Goal: Information Seeking & Learning: Find specific fact

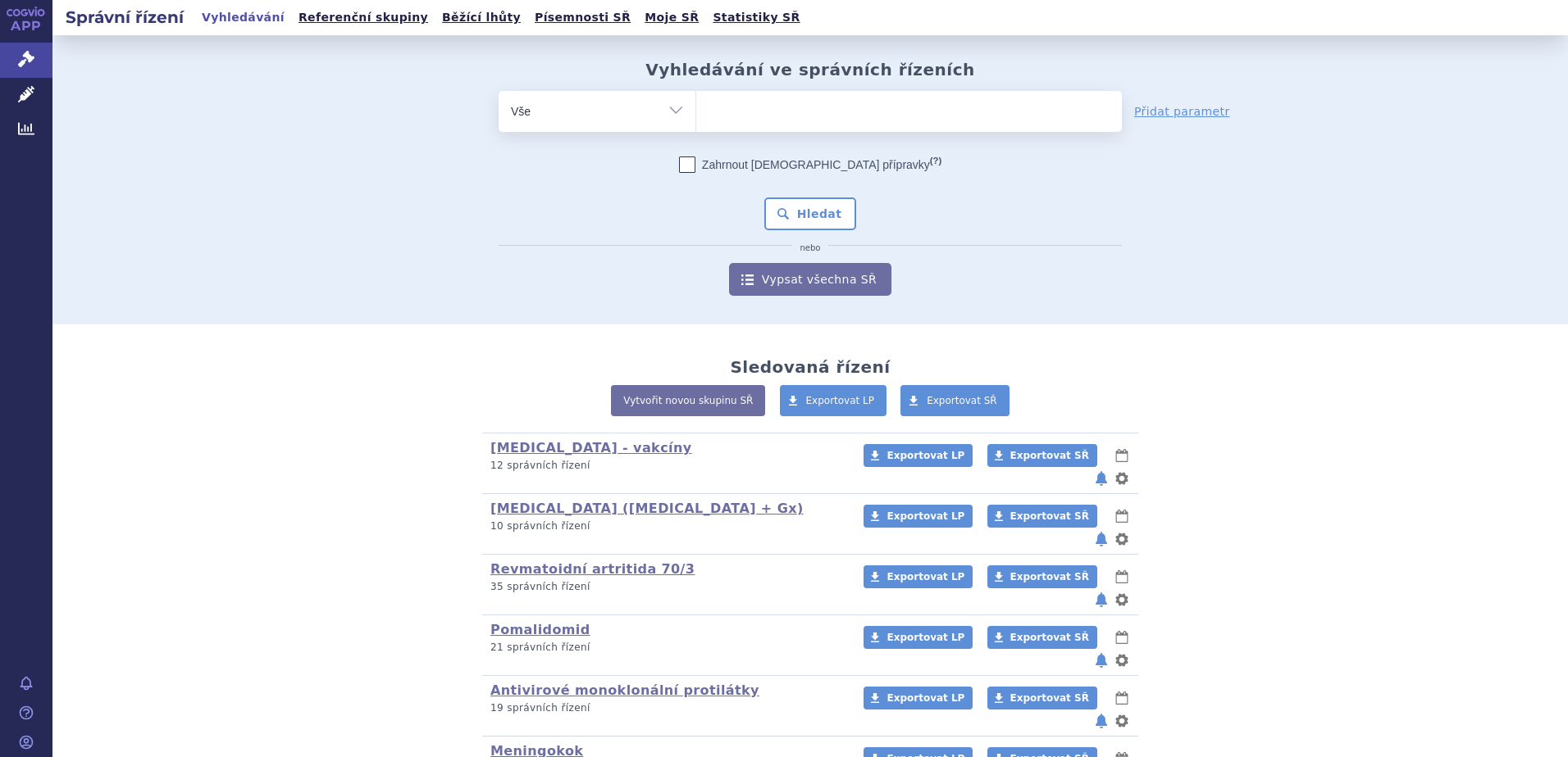
click at [784, 113] on ul at bounding box center [909, 107] width 426 height 34
click at [696, 113] on select at bounding box center [695, 110] width 1 height 41
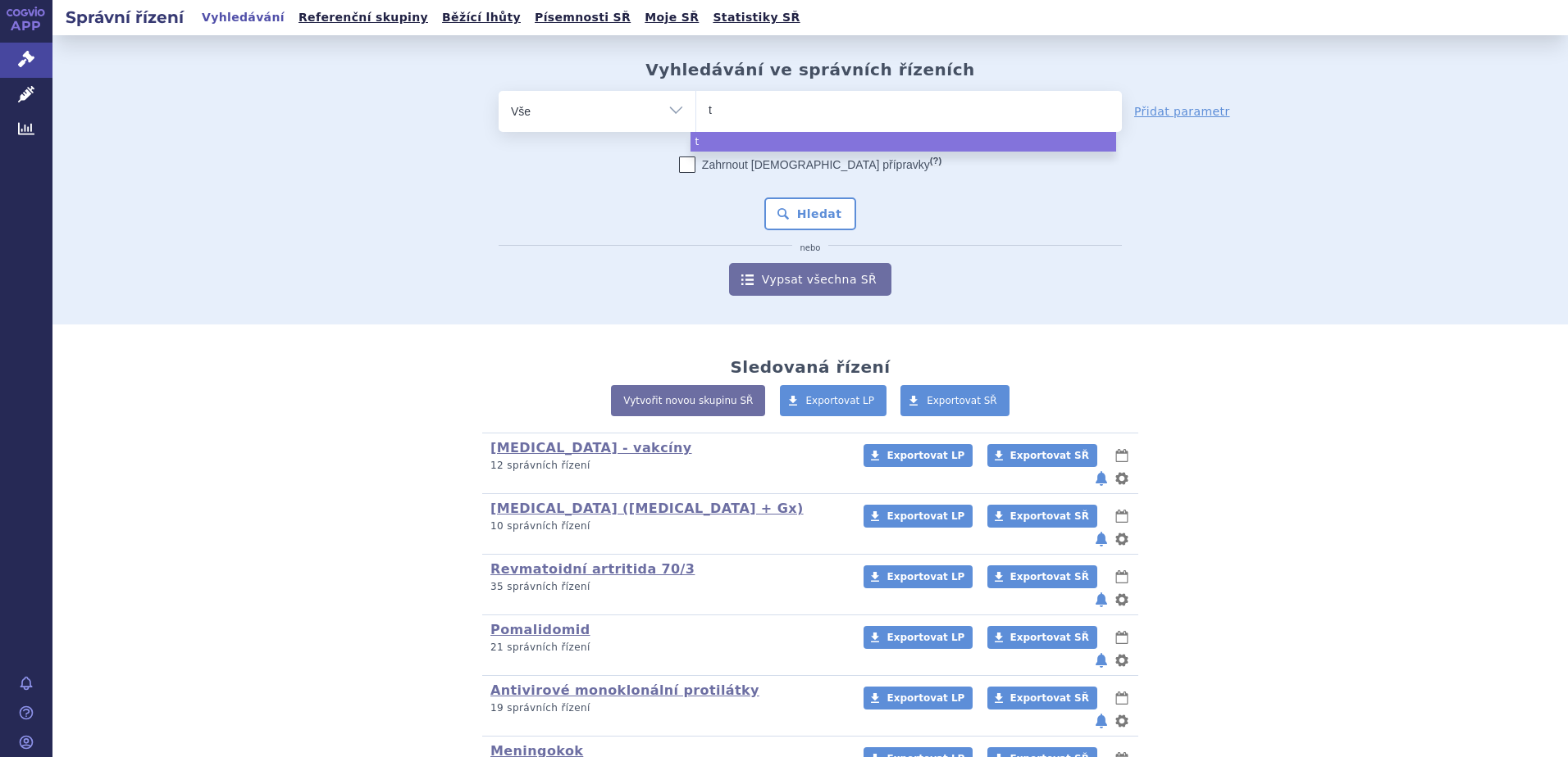
type input "te"
type input "tet"
type input "teta"
type input "tetav"
type input "tetava"
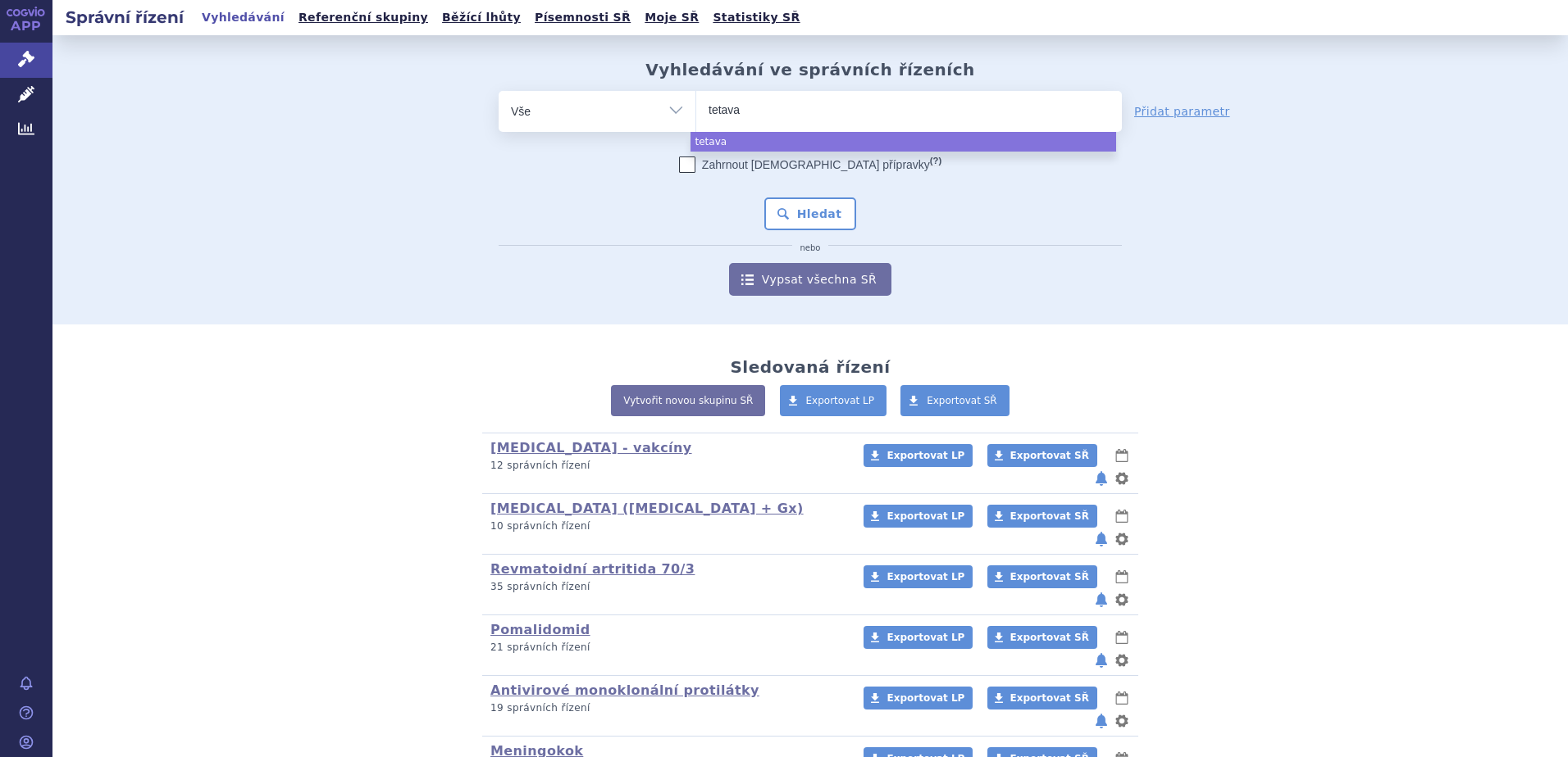
type input "tetavax"
select select "tetavax"
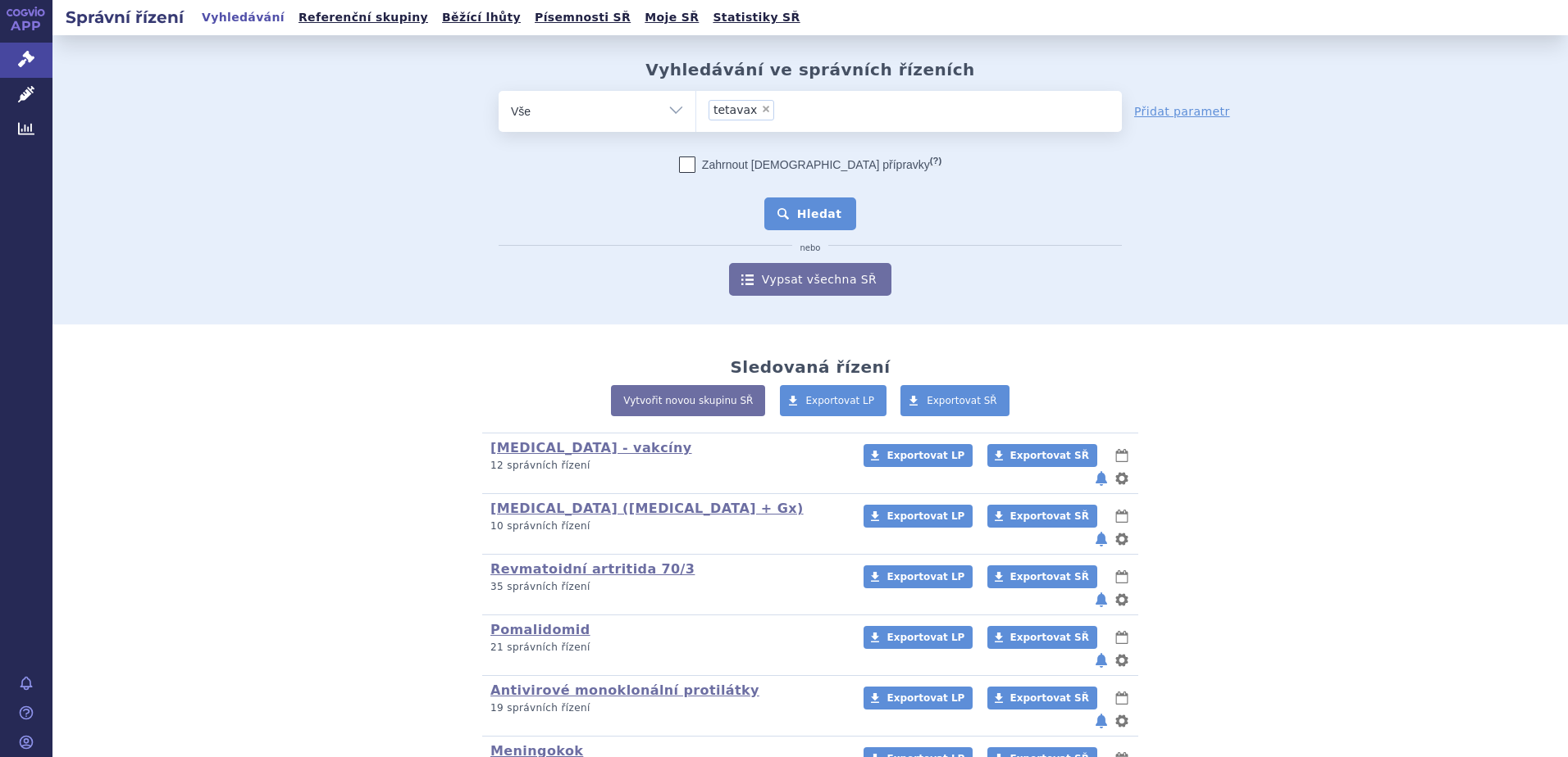
click at [798, 222] on button "Hledat" at bounding box center [811, 214] width 92 height 33
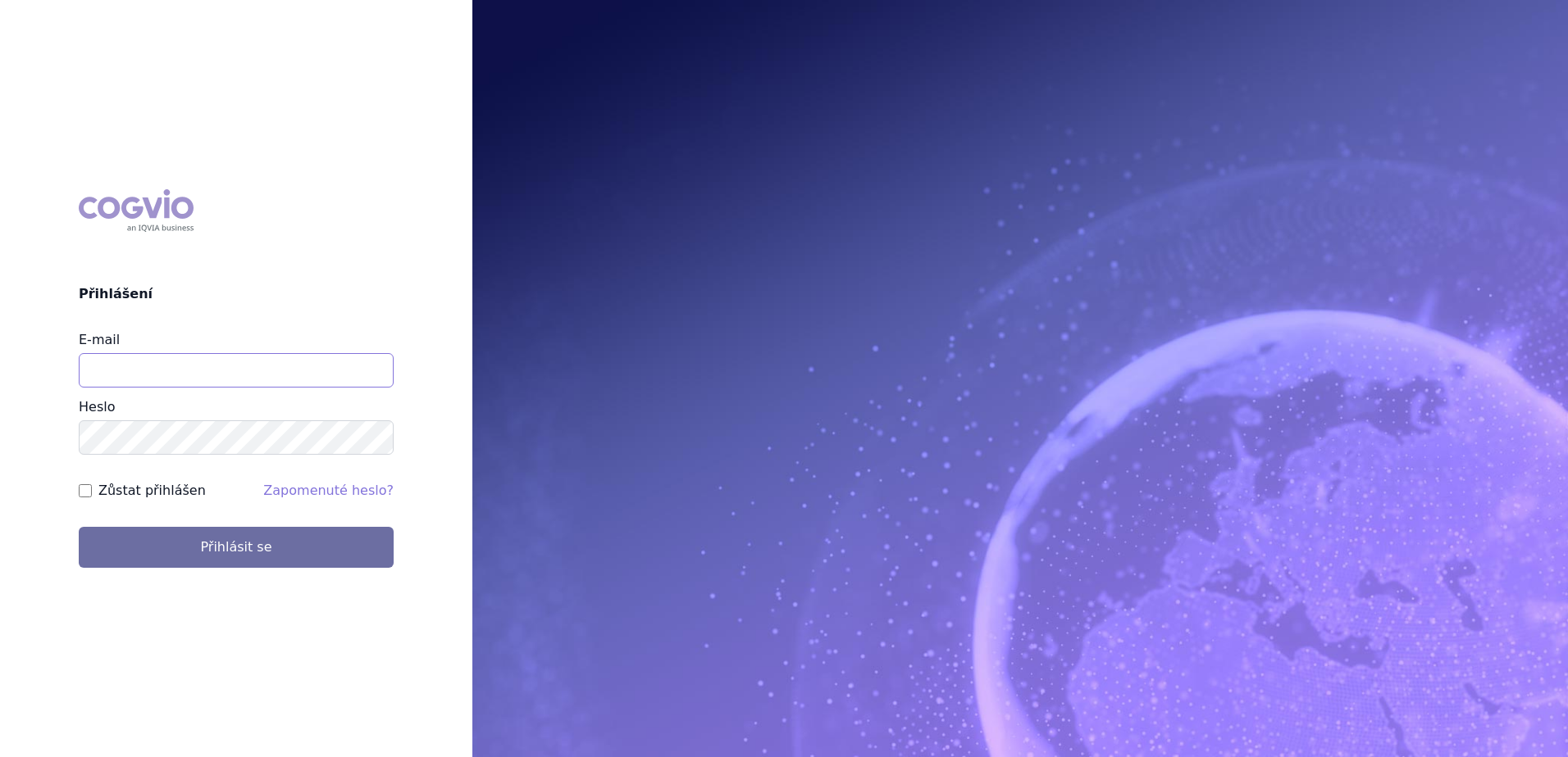
click at [228, 383] on input "E-mail" at bounding box center [236, 370] width 315 height 34
type input "petr.setina@sanofi.com"
click at [79, 527] on button "Přihlásit se" at bounding box center [236, 547] width 315 height 41
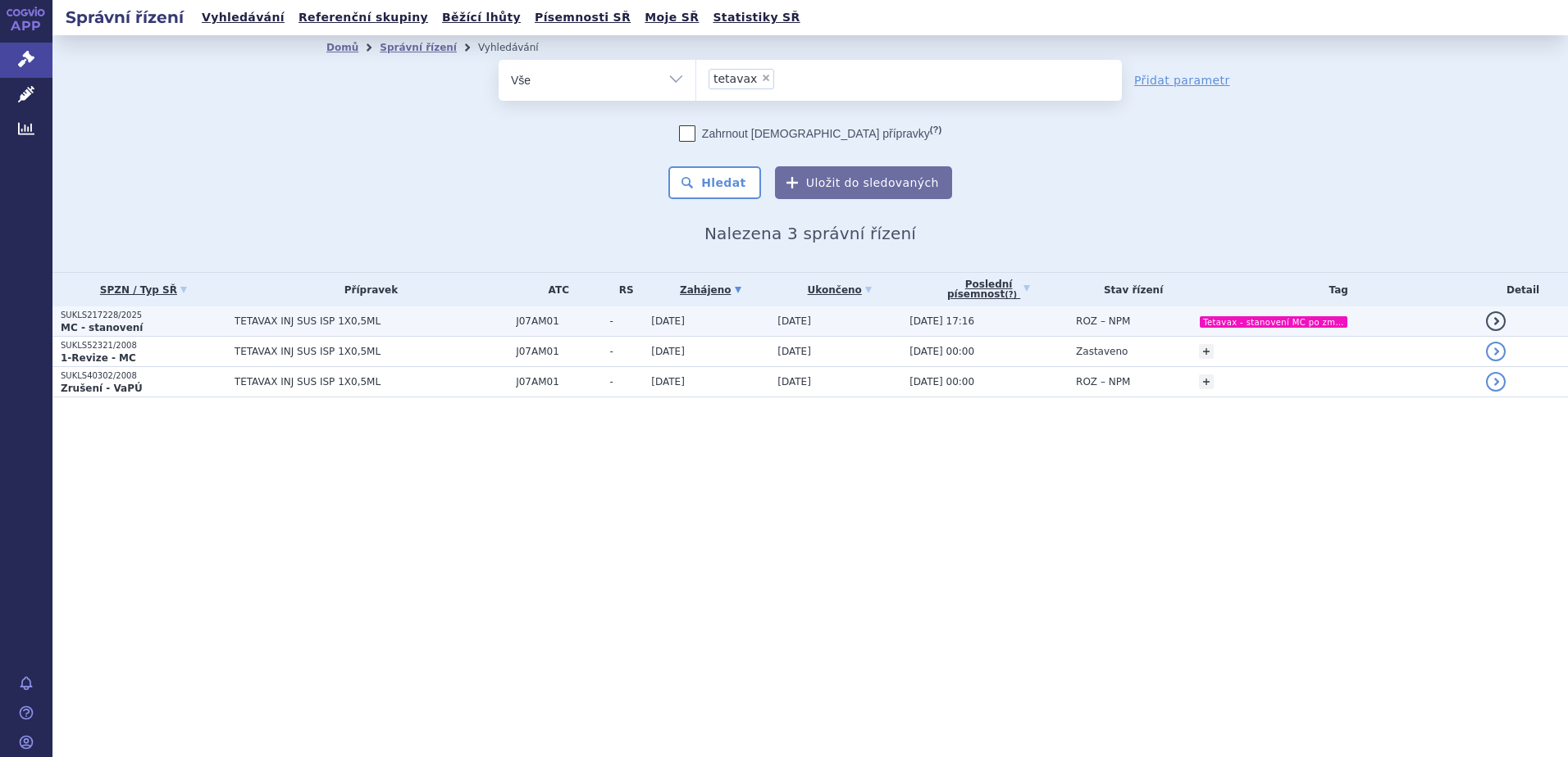
click at [579, 310] on td "J07AM01" at bounding box center [554, 321] width 93 height 31
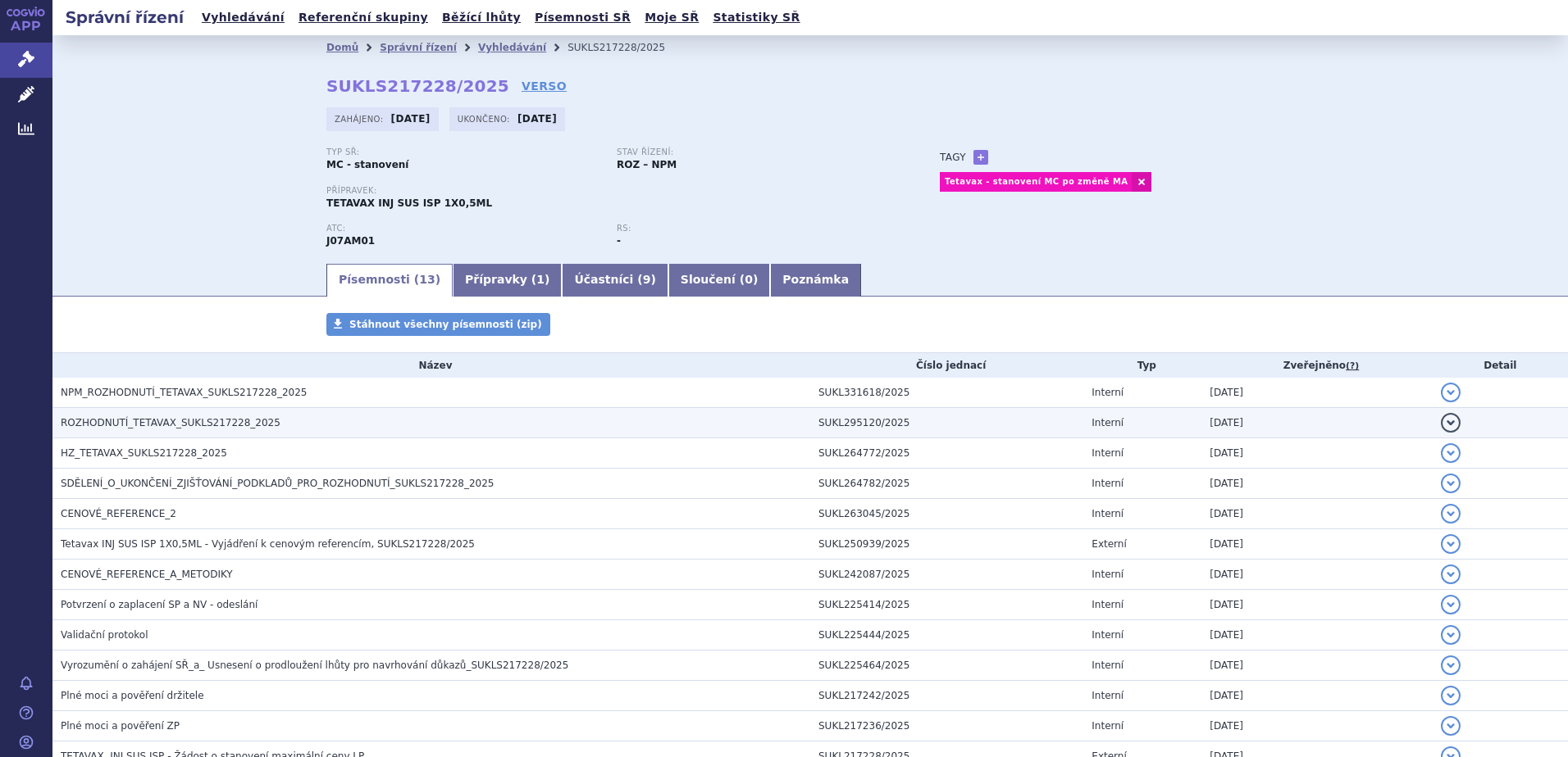
click at [103, 422] on span "ROZHODNUTÍ_TETAVAX_SUKLS217228_2025" at bounding box center [171, 422] width 220 height 11
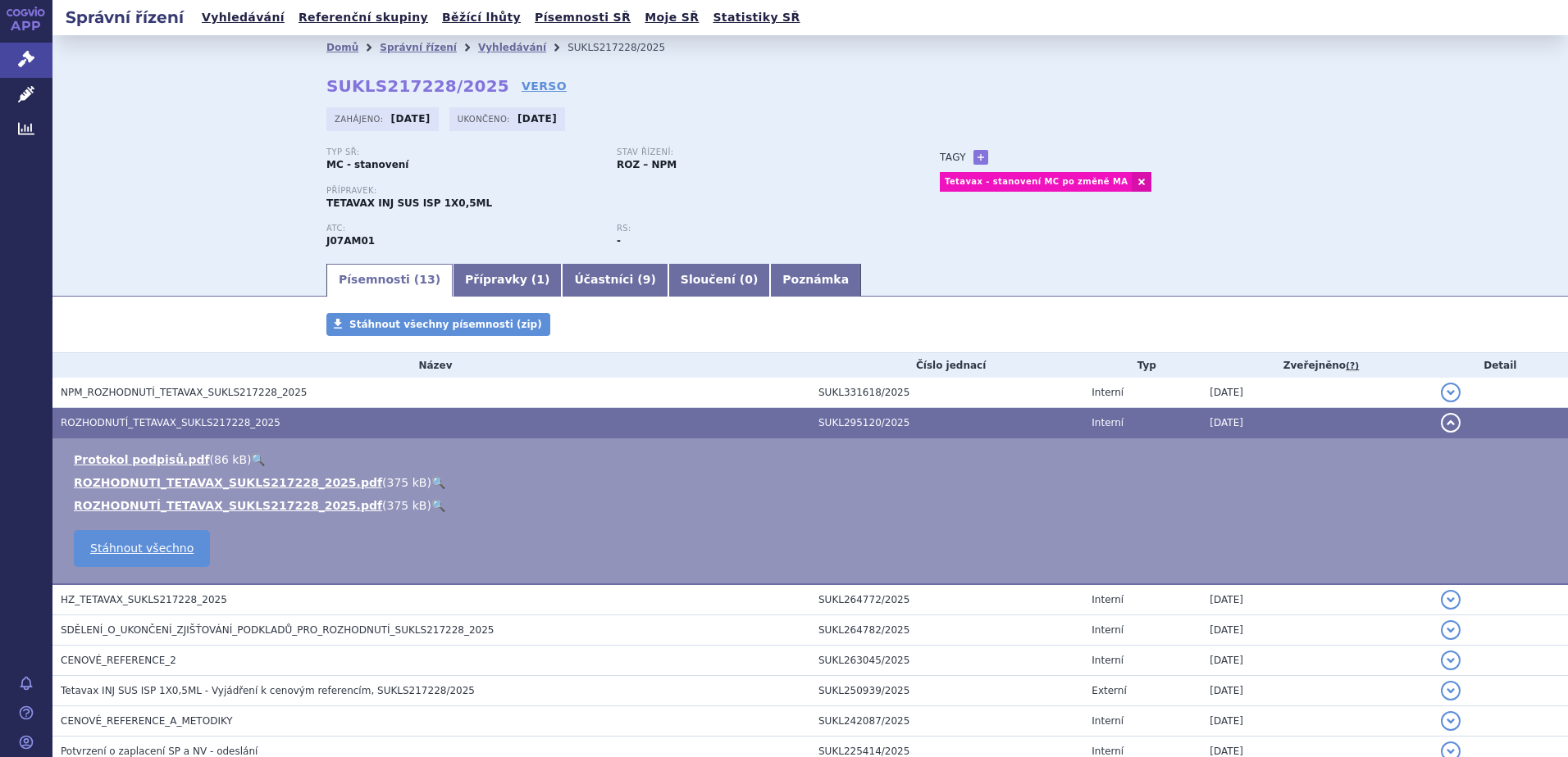
click at [431, 484] on link "🔍" at bounding box center [438, 482] width 14 height 13
